Goal: Navigation & Orientation: Find specific page/section

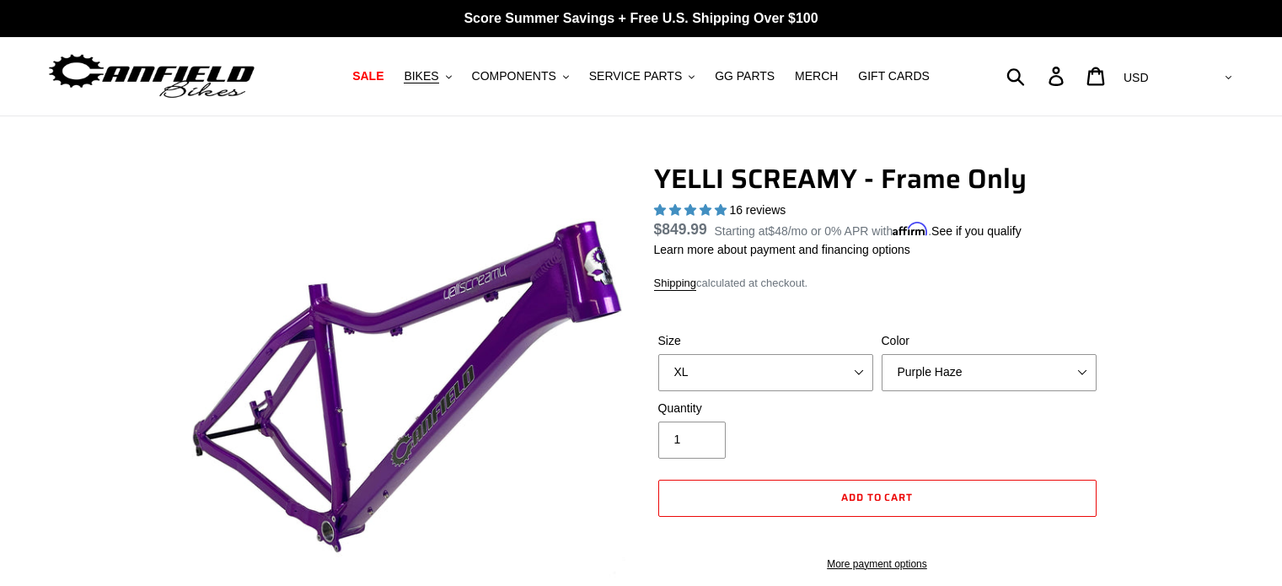
select select "XL"
select select "Purple Haze"
select select "highest-rating"
click at [384, 75] on span "SALE" at bounding box center [367, 76] width 31 height 14
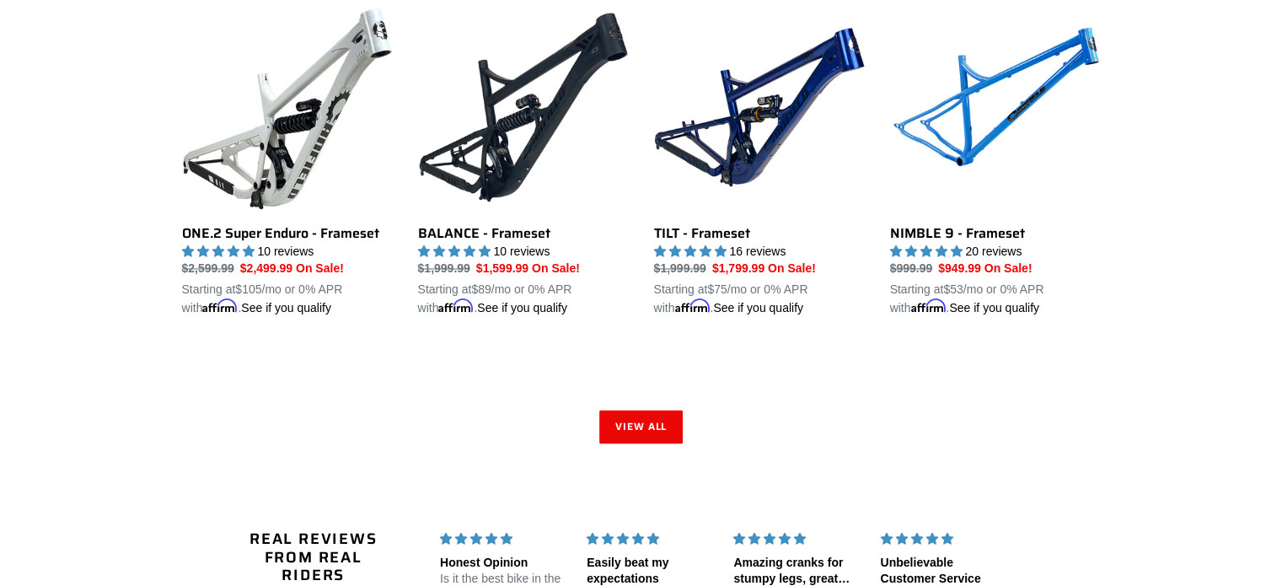
scroll to position [2613, 0]
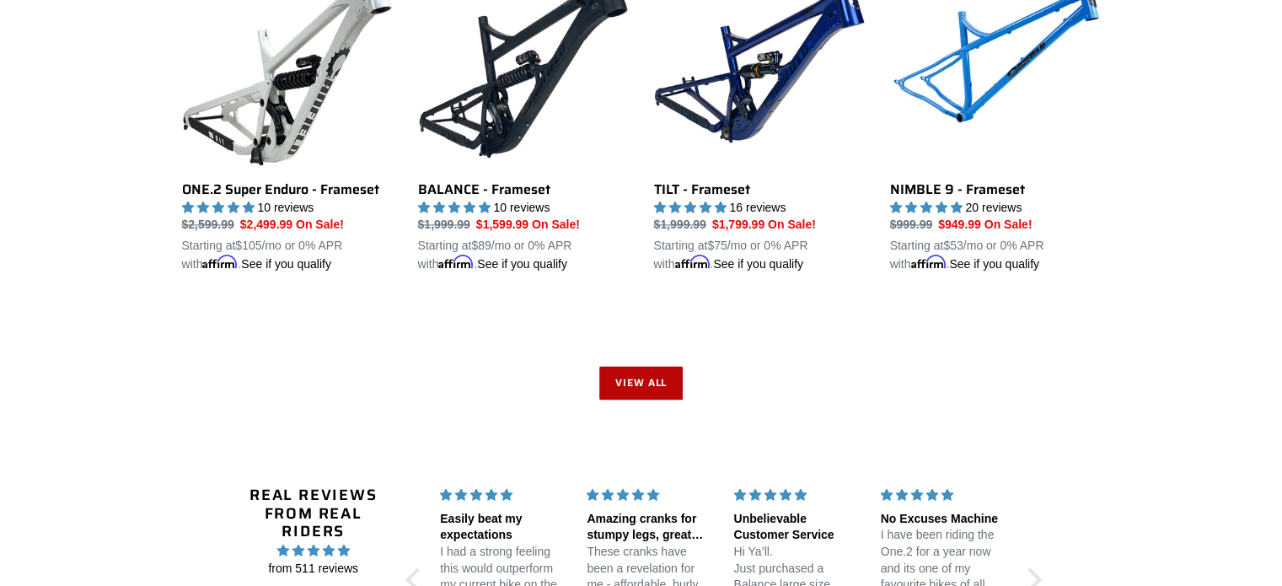
click at [634, 373] on link "View all" at bounding box center [641, 383] width 84 height 34
